Goal: Information Seeking & Learning: Learn about a topic

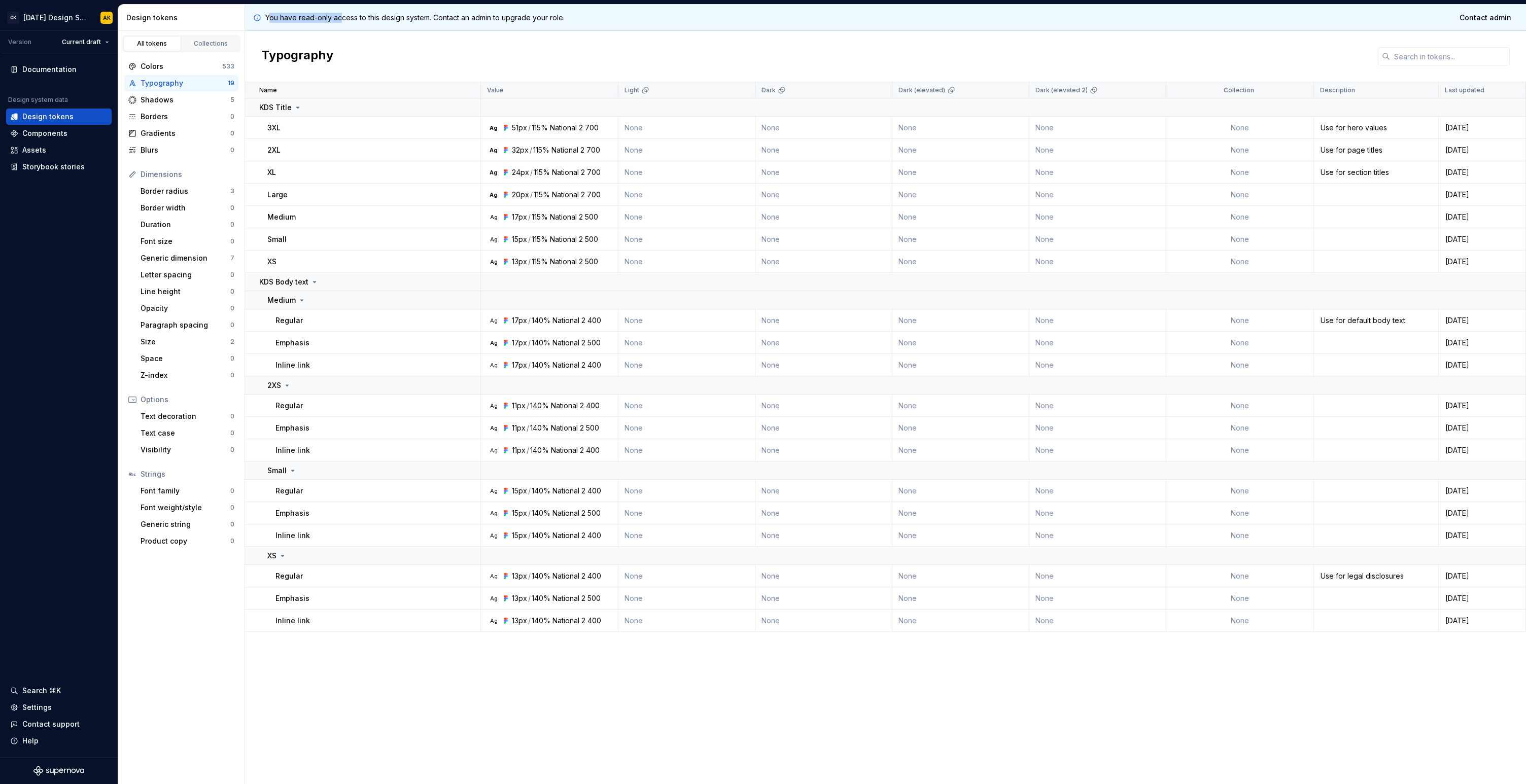
drag, startPoint x: 341, startPoint y: 21, endPoint x: 481, endPoint y: 21, distance: 140.0
click at [476, 21] on p "You have read-only access to this design system. Contact an admin to upgrade yo…" at bounding box center [415, 18] width 299 height 10
click at [481, 21] on p "You have read-only access to this design system. Contact an admin to upgrade yo…" at bounding box center [415, 18] width 299 height 10
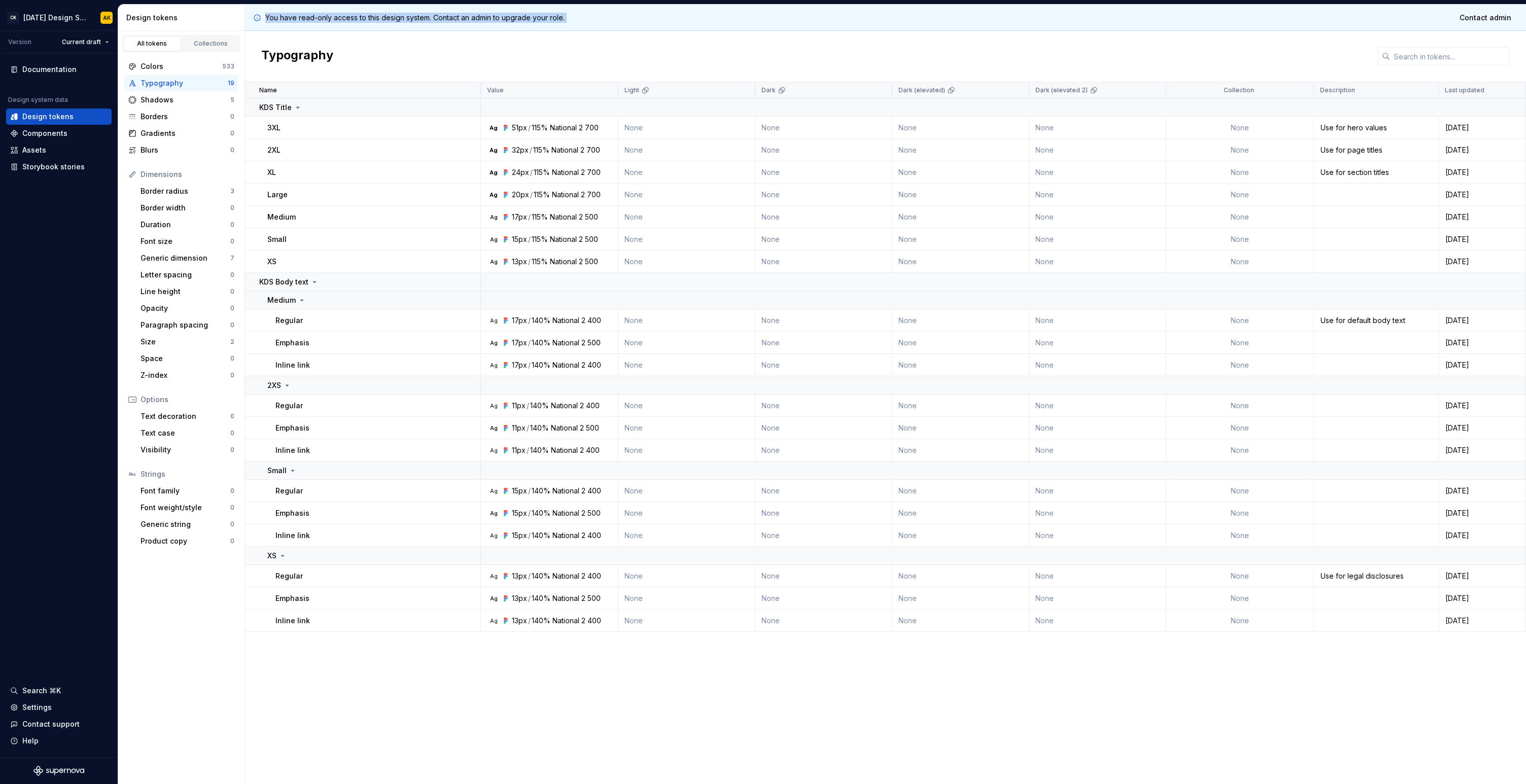
click at [537, 21] on p "You have read-only access to this design system. Contact an admin to upgrade yo…" at bounding box center [415, 18] width 299 height 10
click at [409, 21] on p "You have read-only access to this design system. Contact an admin to upgrade yo…" at bounding box center [415, 18] width 299 height 10
click at [919, 43] on div "Typography" at bounding box center [885, 57] width 1281 height 52
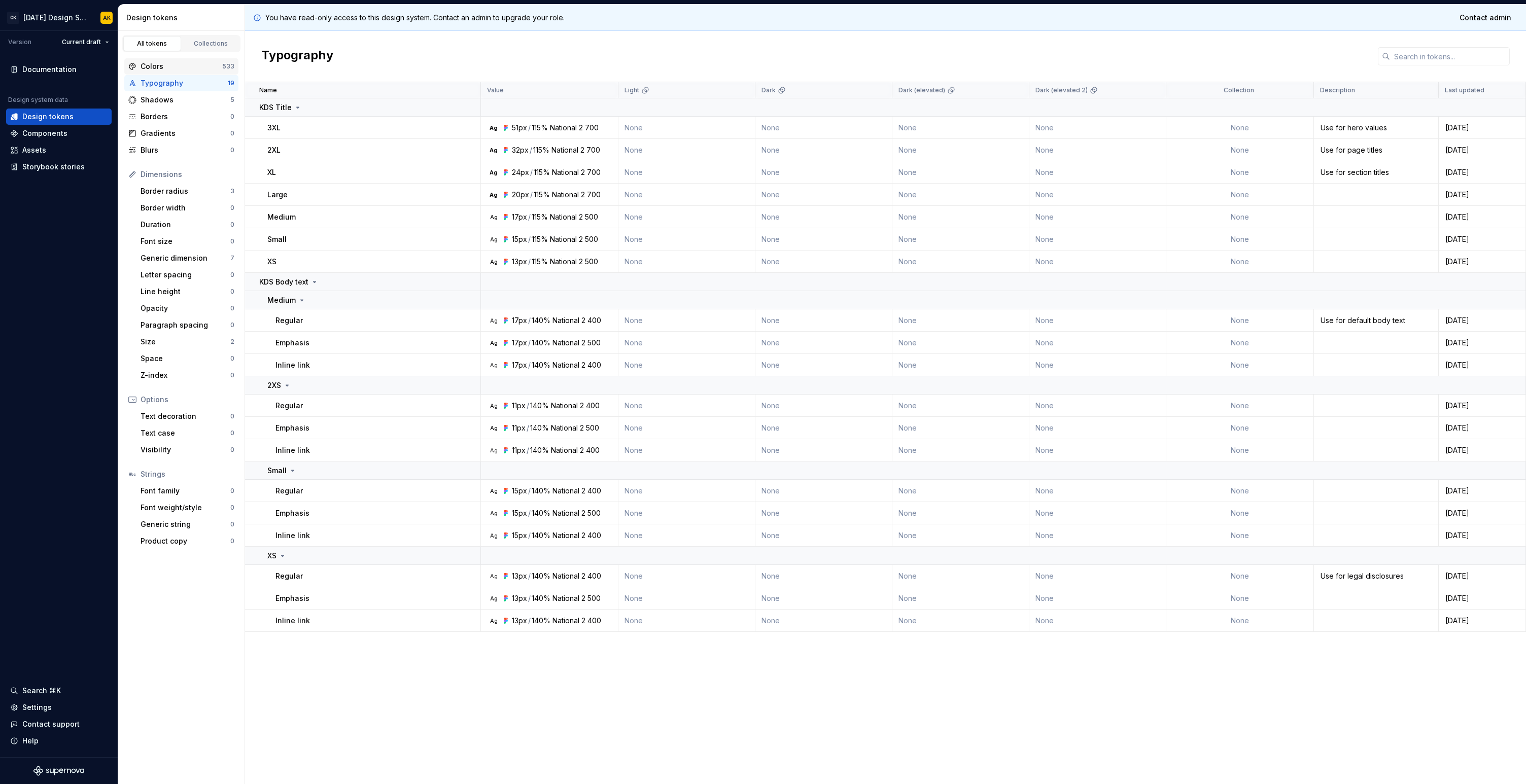
click at [156, 62] on div "Colors" at bounding box center [181, 66] width 82 height 10
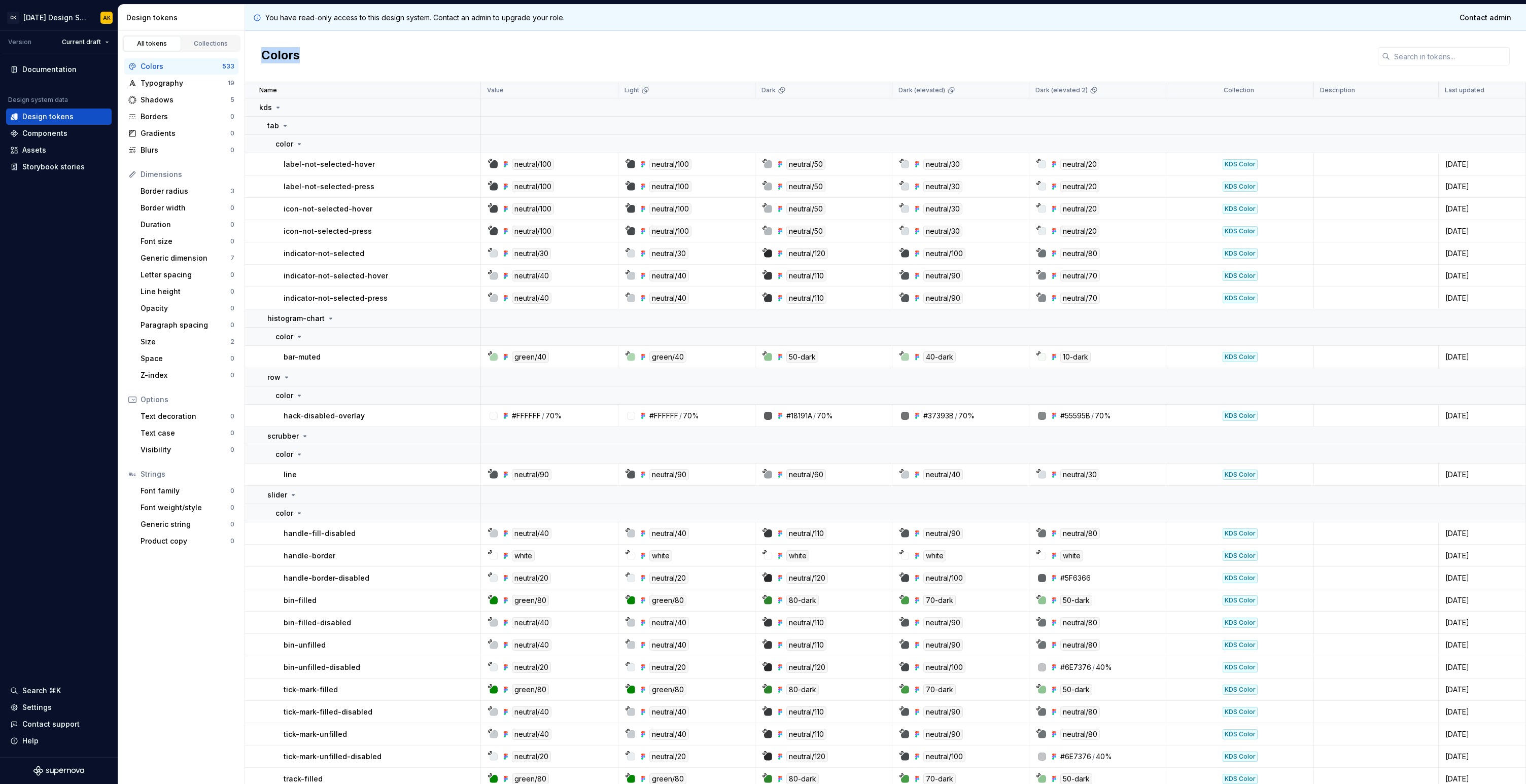
drag, startPoint x: 264, startPoint y: 49, endPoint x: 350, endPoint y: 71, distance: 88.8
click at [350, 71] on div "Colors" at bounding box center [885, 57] width 1281 height 52
click at [214, 42] on div "Collections" at bounding box center [211, 43] width 51 height 8
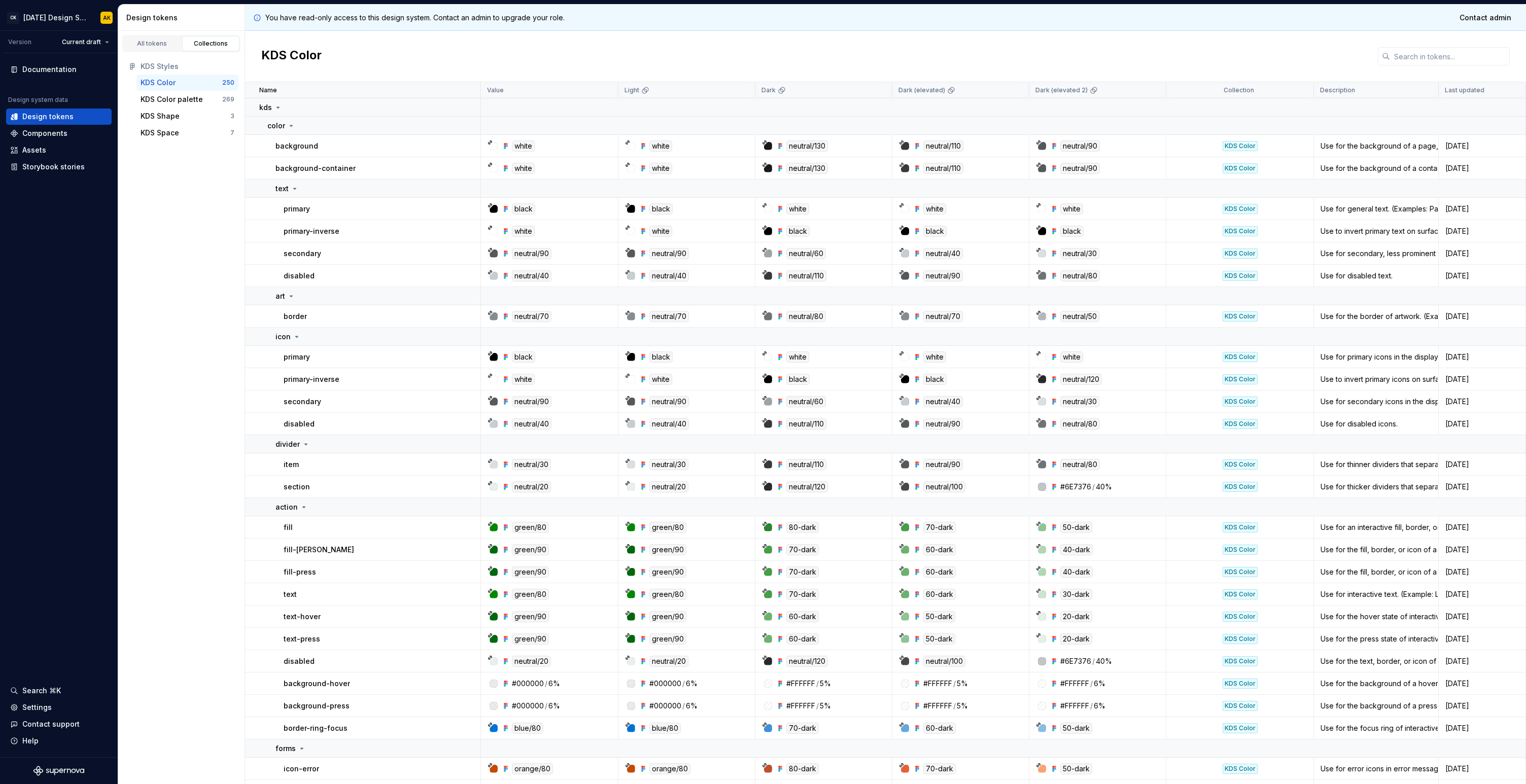
click at [167, 83] on div "KDS Color" at bounding box center [158, 82] width 35 height 10
click at [42, 137] on div "Components" at bounding box center [45, 133] width 46 height 10
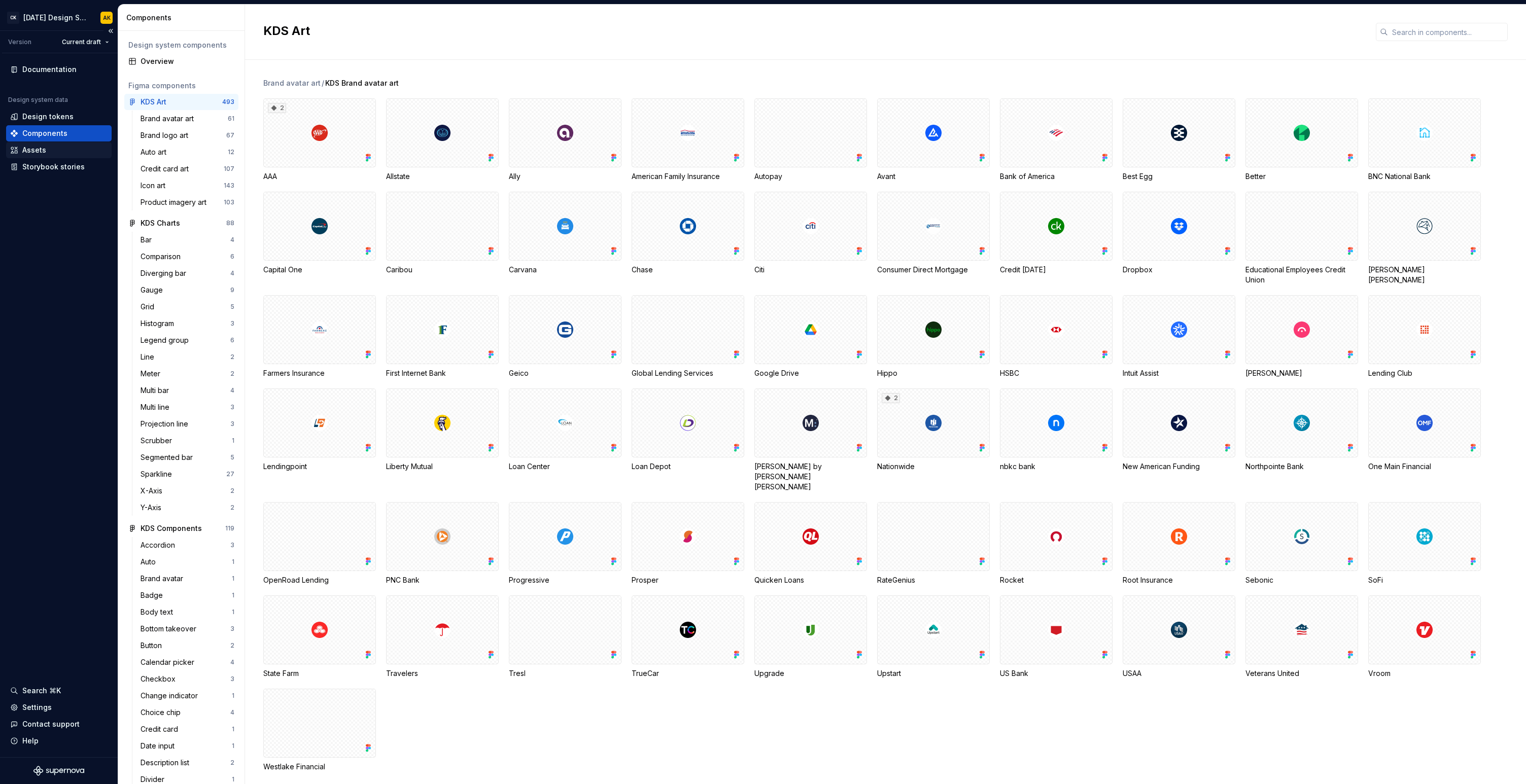
click at [30, 150] on div "Assets" at bounding box center [34, 150] width 24 height 10
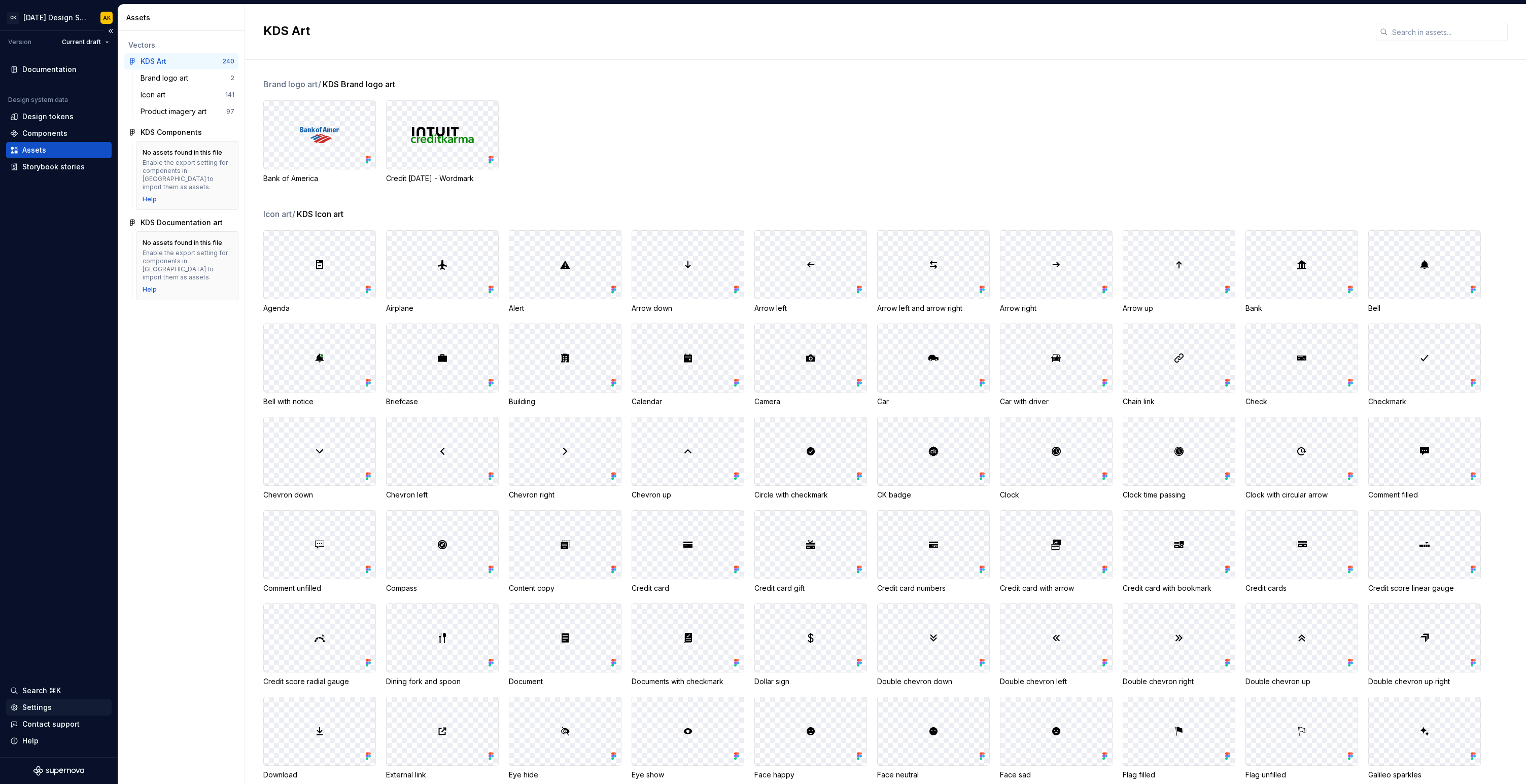
click at [22, 705] on div "Settings" at bounding box center [37, 708] width 29 height 10
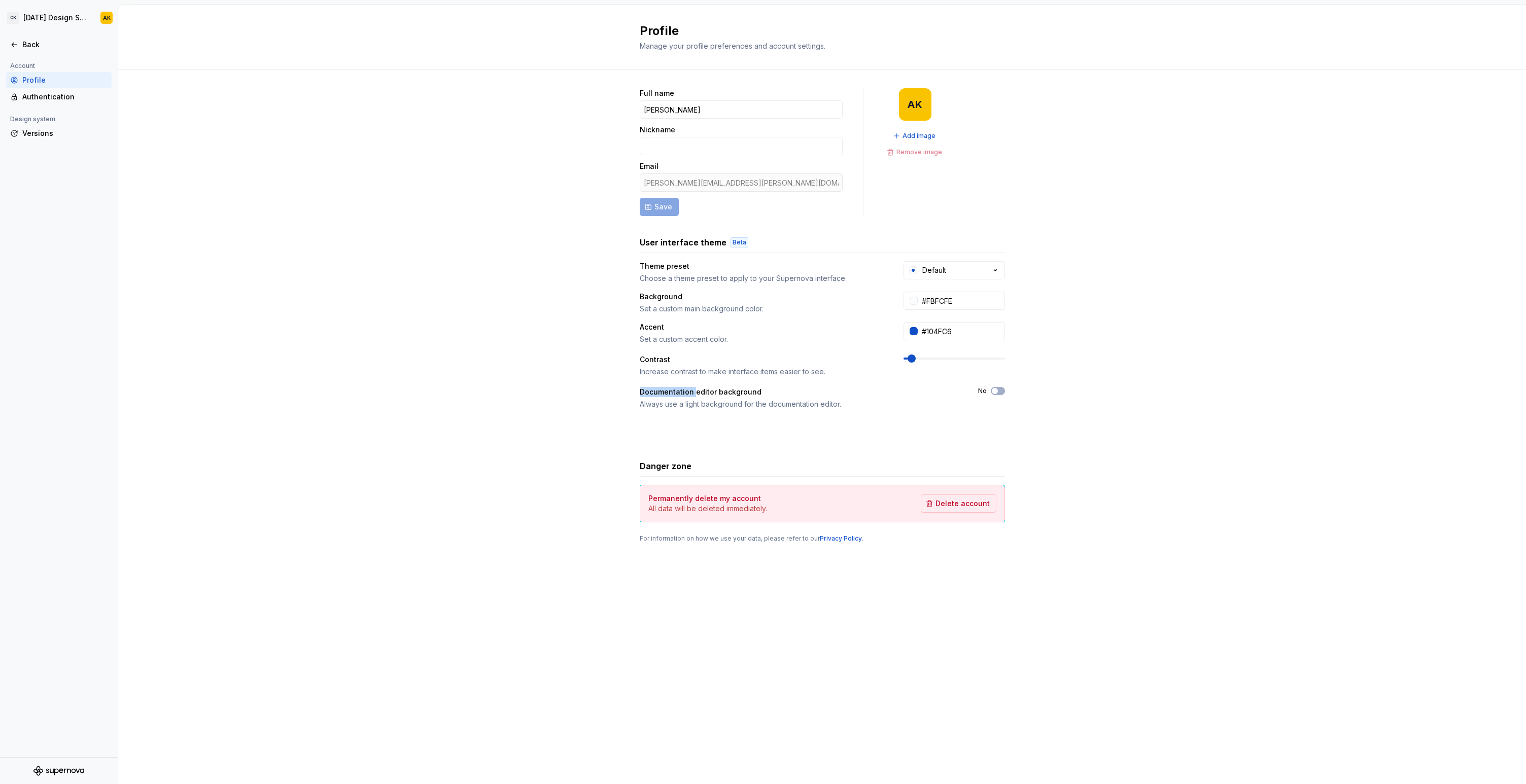
drag, startPoint x: 638, startPoint y: 393, endPoint x: 780, endPoint y: 396, distance: 142.0
click at [777, 396] on div "Full name Alex King Nickname Email alex.king@creditkarma.com Save AK Add image …" at bounding box center [822, 325] width 1408 height 511
click at [664, 392] on div "Documentation editor background" at bounding box center [800, 392] width 320 height 10
drag, startPoint x: 664, startPoint y: 392, endPoint x: 821, endPoint y: 404, distance: 157.5
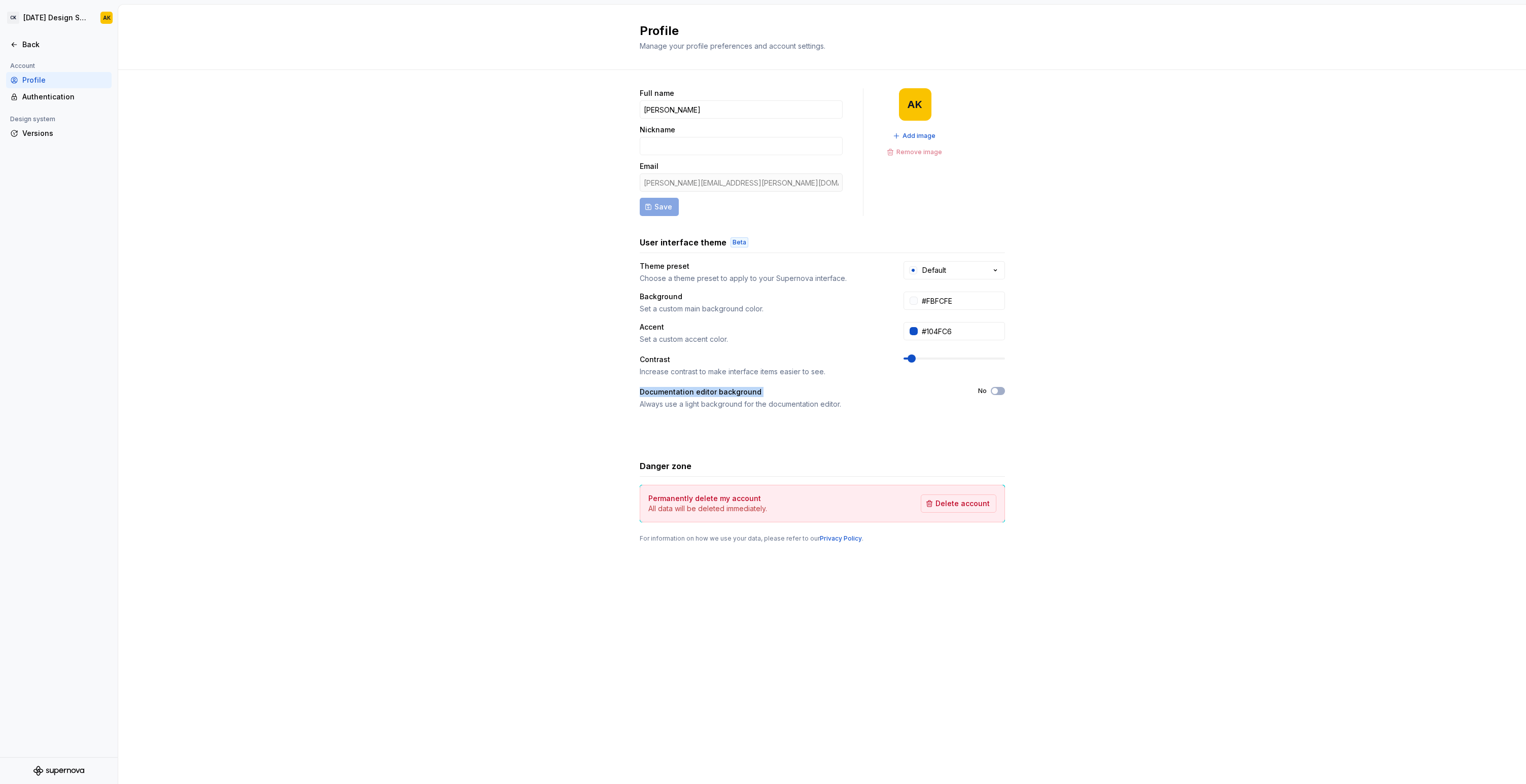
click at [821, 404] on div "Documentation editor background Always use a light background for the documenta…" at bounding box center [800, 398] width 320 height 22
click at [821, 404] on div "Always use a light background for the documentation editor." at bounding box center [800, 404] width 320 height 10
click at [30, 40] on div "Back" at bounding box center [64, 45] width 85 height 10
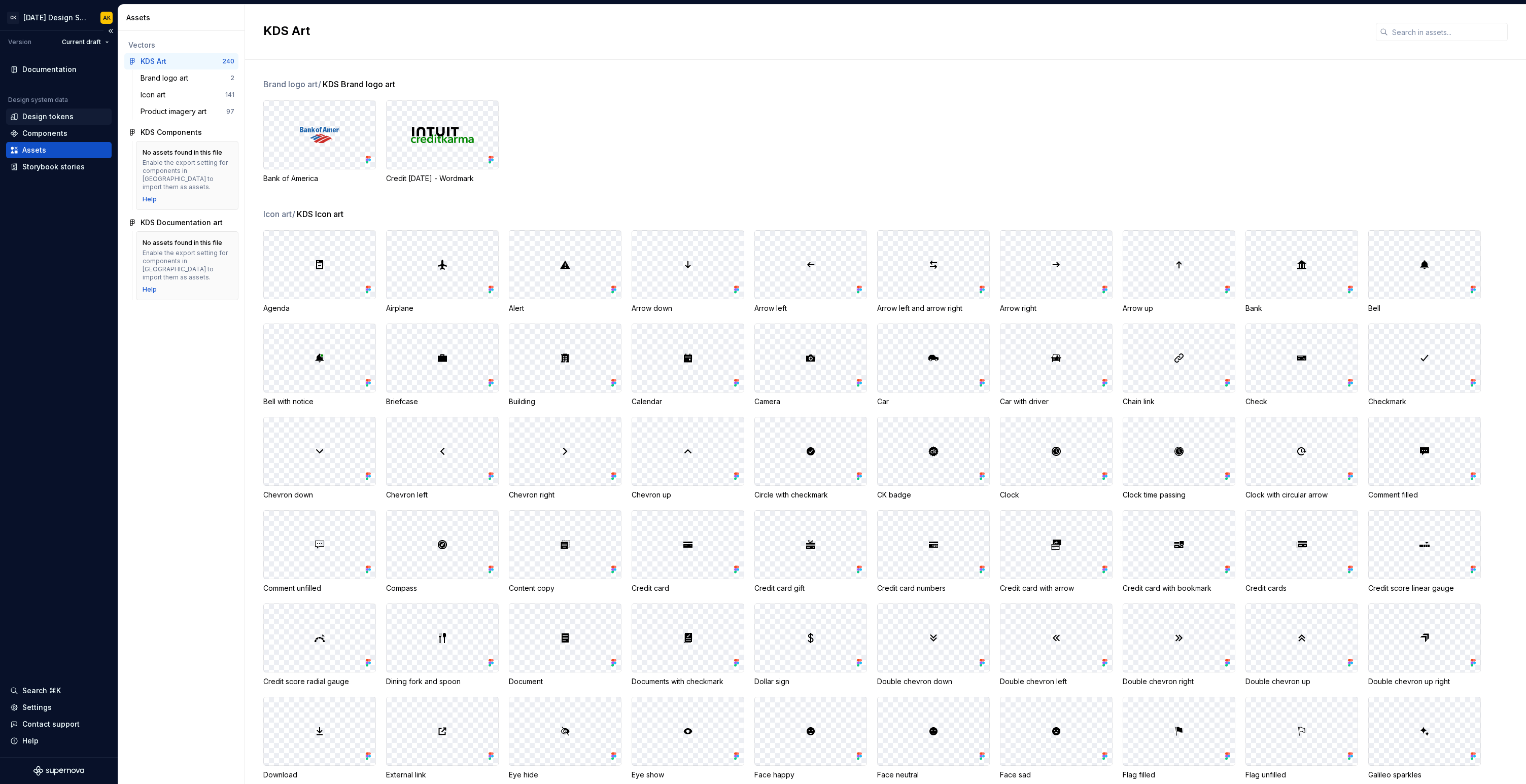
click at [40, 114] on div "Design tokens" at bounding box center [48, 117] width 52 height 10
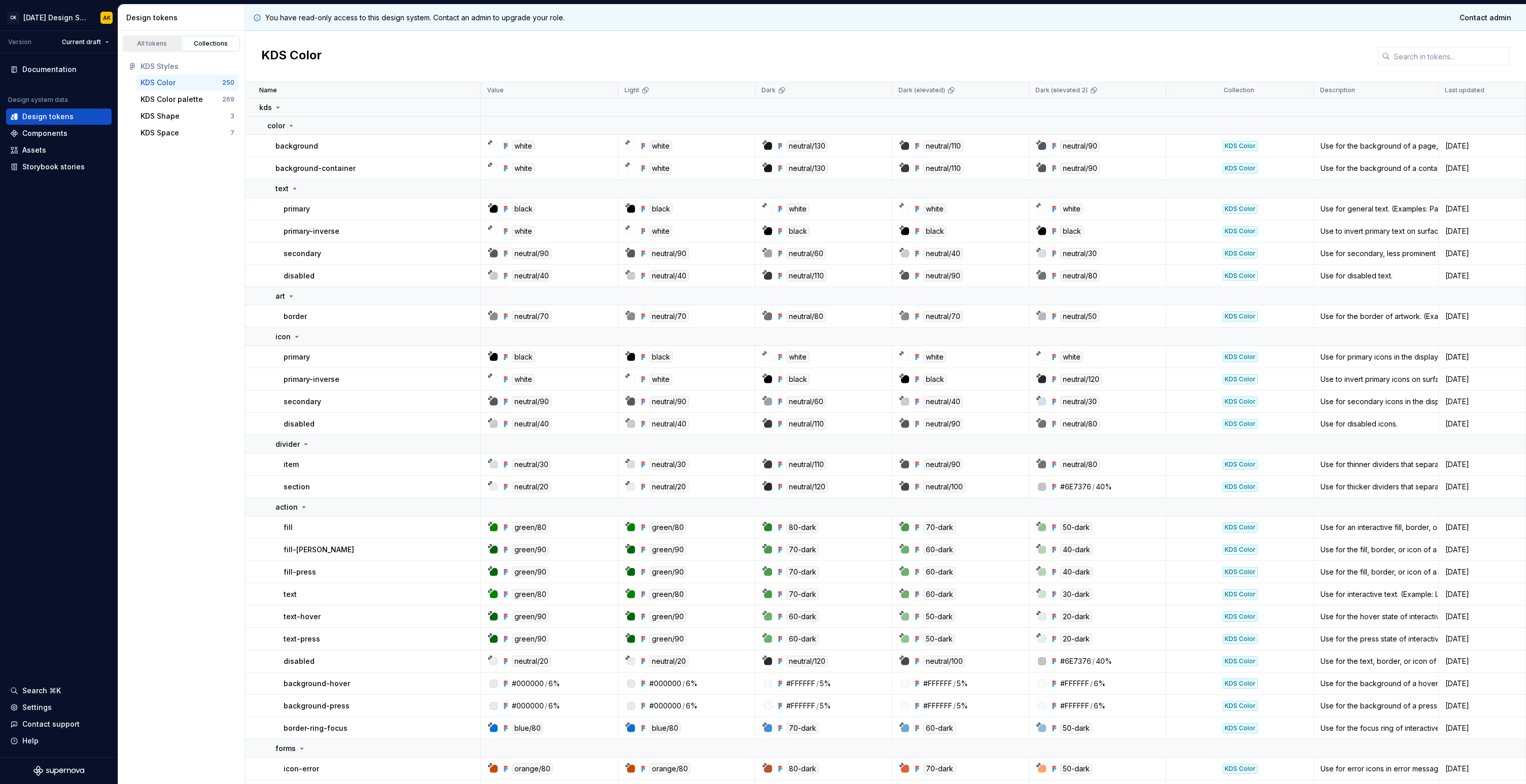
click at [138, 45] on div "All tokens" at bounding box center [152, 43] width 51 height 8
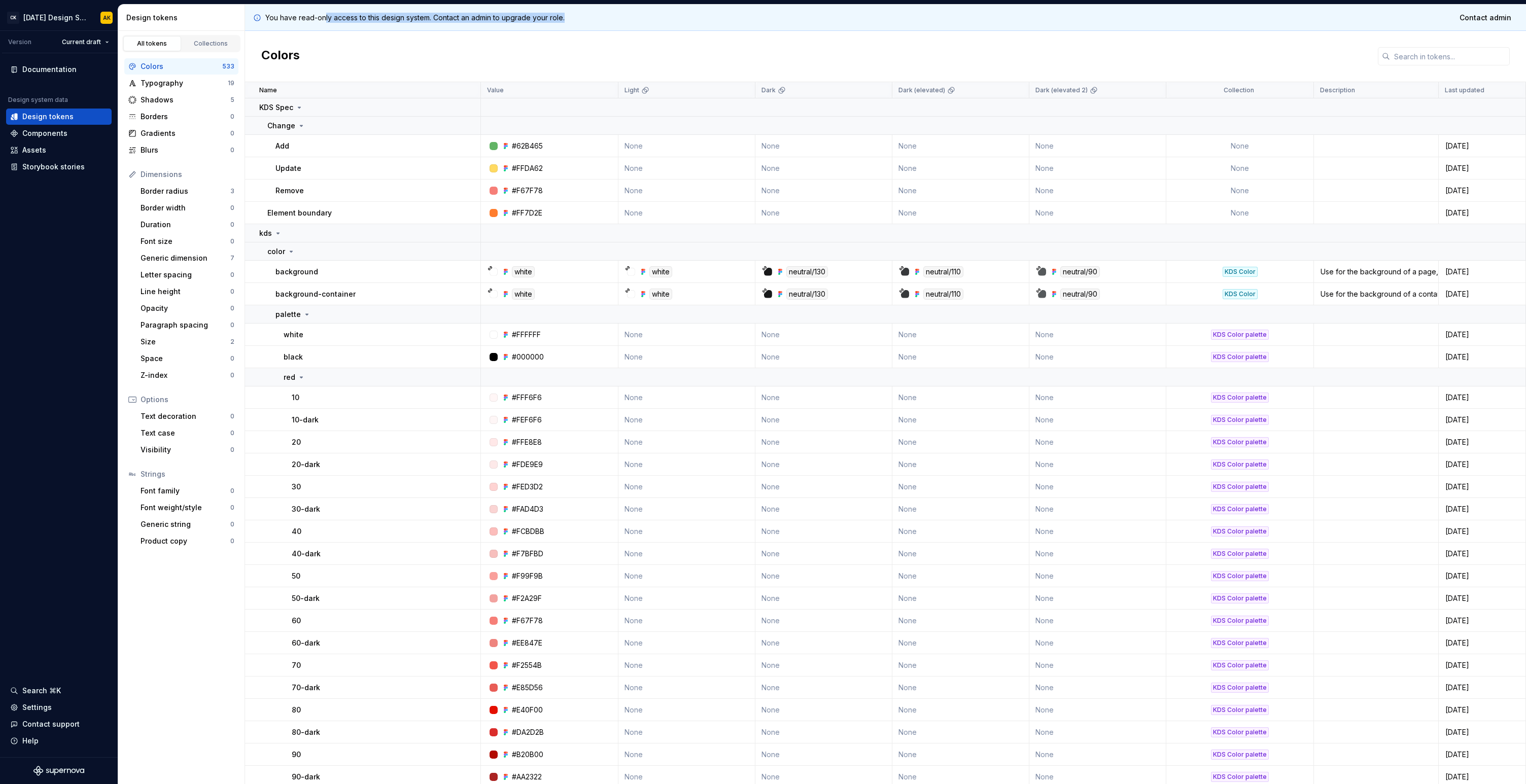
drag, startPoint x: 325, startPoint y: 19, endPoint x: 636, endPoint y: 19, distance: 311.0
click at [632, 19] on div "You have read-only access to this design system. Contact an admin to upgrade yo…" at bounding box center [885, 17] width 1281 height 27
click at [636, 19] on div "You have read-only access to this design system. Contact an admin to upgrade yo…" at bounding box center [885, 17] width 1281 height 27
drag, startPoint x: 281, startPoint y: 20, endPoint x: 543, endPoint y: 19, distance: 262.0
click at [540, 19] on p "You have read-only access to this design system. Contact an admin to upgrade yo…" at bounding box center [415, 18] width 299 height 10
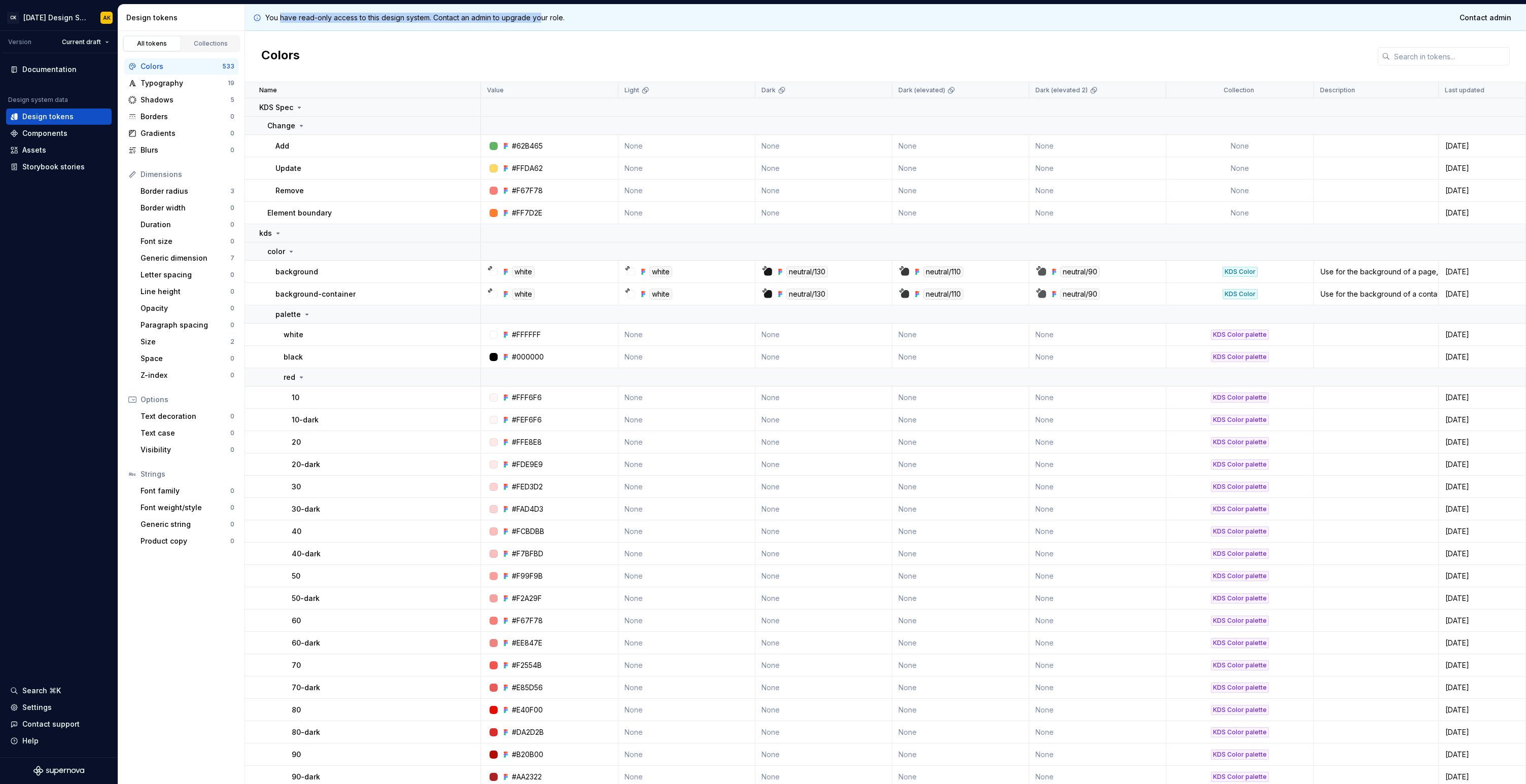
click at [543, 19] on p "You have read-only access to this design system. Contact an admin to upgrade yo…" at bounding box center [415, 18] width 299 height 10
click at [176, 632] on div "All tokens Collections Colors 533 Typography 19 Shadows 5 Borders 0 Gradients 0…" at bounding box center [182, 407] width 127 height 753
